Goal: Navigation & Orientation: Understand site structure

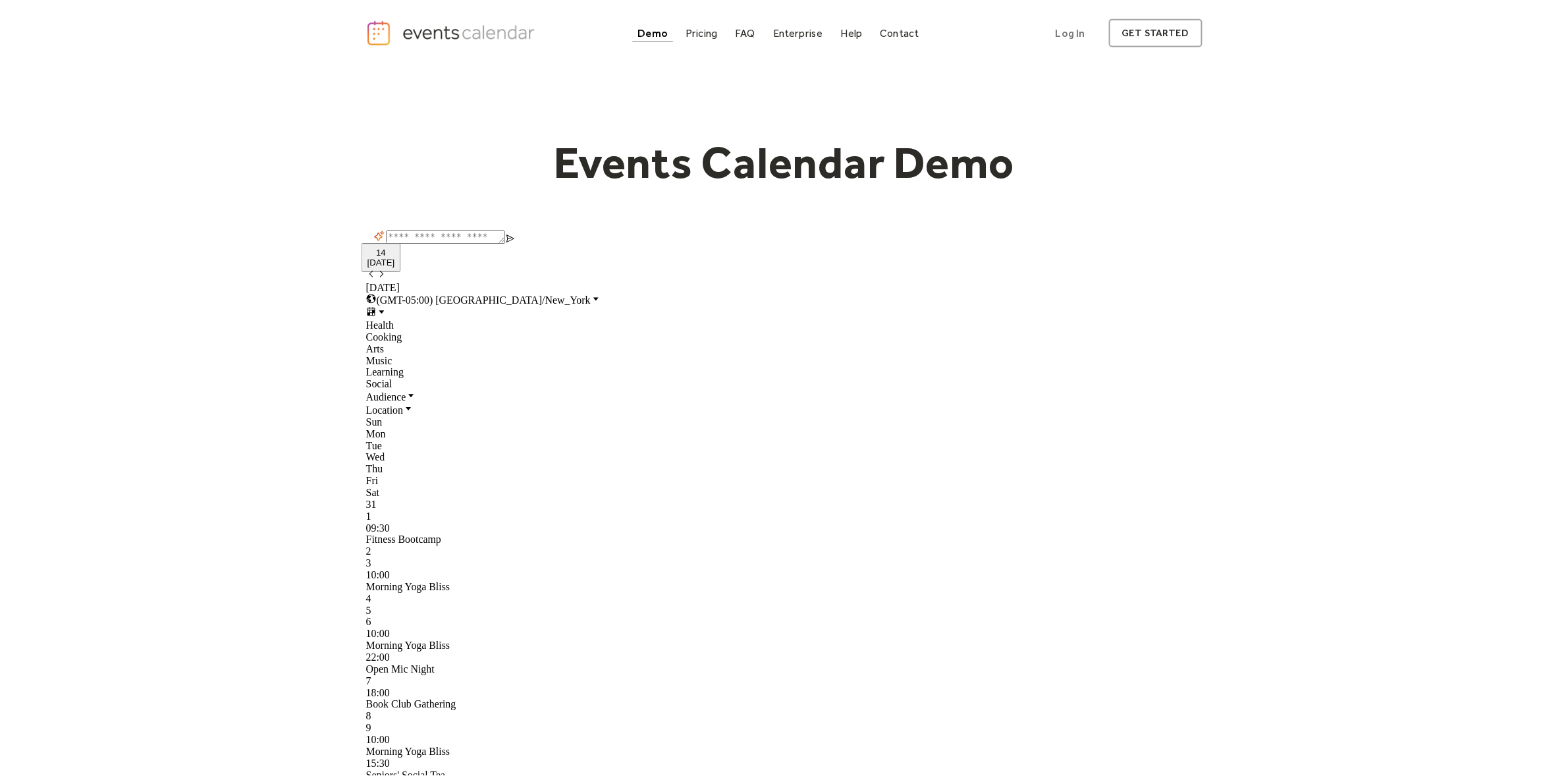
scroll to position [21, 0]
drag, startPoint x: 564, startPoint y: 287, endPoint x: 646, endPoint y: 692, distance: 413.2
click at [644, 689] on div "7" at bounding box center [784, 683] width 843 height 12
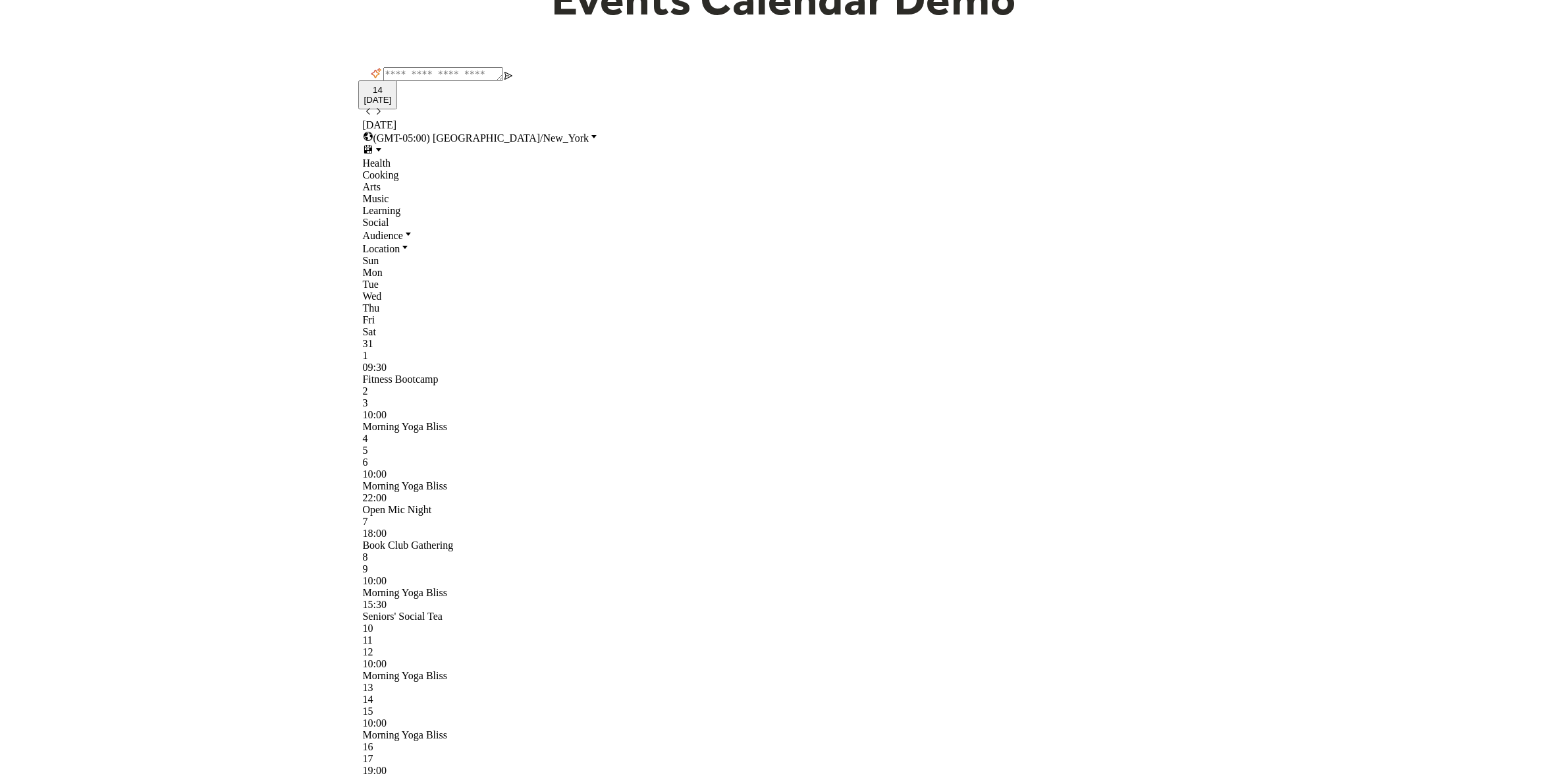
scroll to position [165, 0]
click at [416, 225] on div "Audience" at bounding box center [784, 231] width 843 height 13
click at [278, 278] on div "Events Calendar Demo Loading the Events Calendar..." at bounding box center [784, 707] width 1568 height 1624
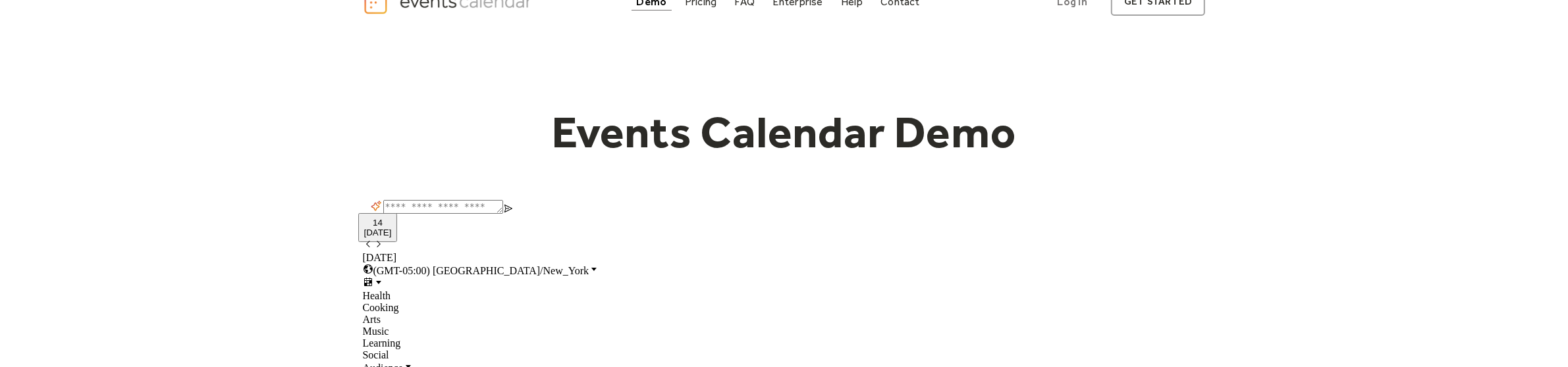
scroll to position [0, 0]
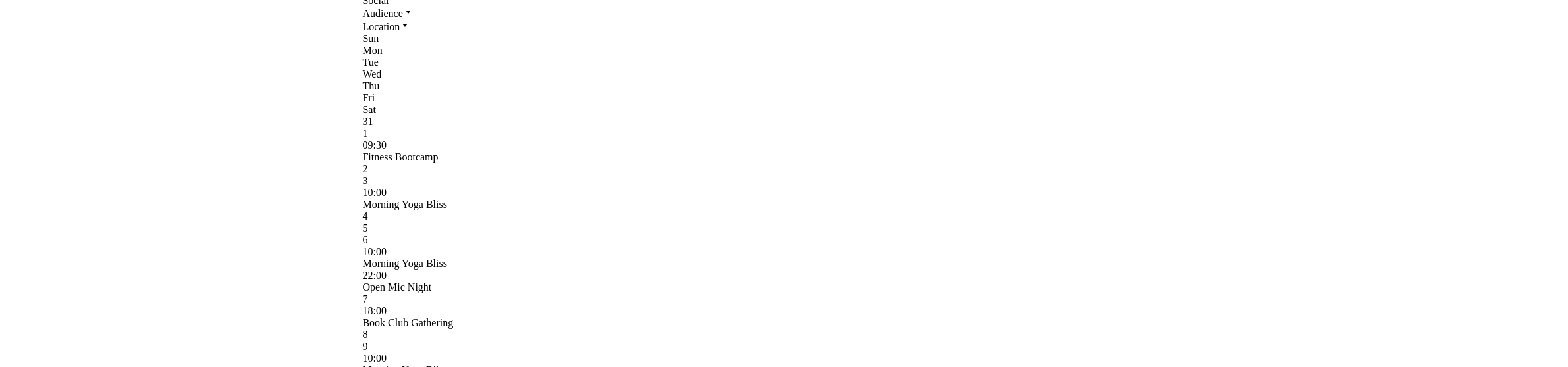
scroll to position [411, 0]
